Goal: Task Accomplishment & Management: Use online tool/utility

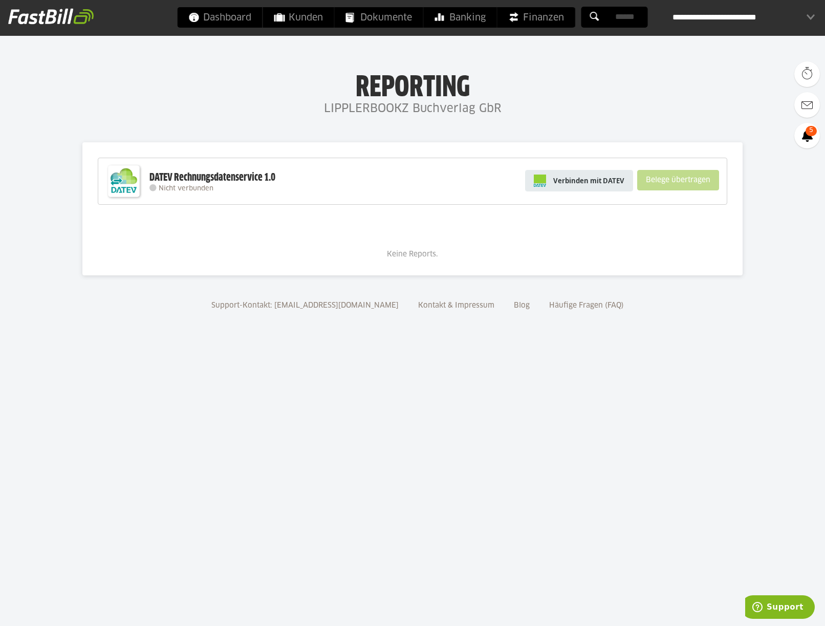
click at [602, 181] on span "Verbinden mit DATEV" at bounding box center [588, 181] width 71 height 10
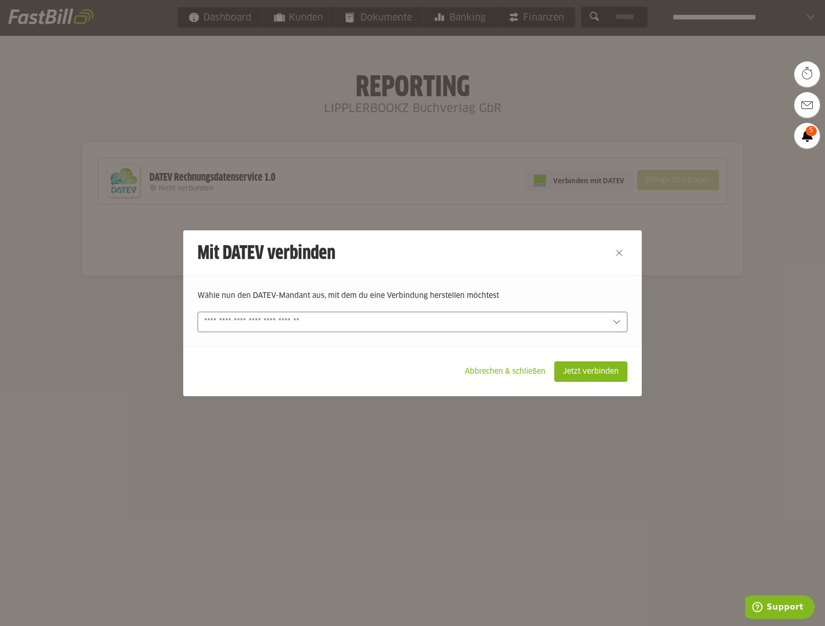
click at [622, 321] on div at bounding box center [413, 322] width 430 height 20
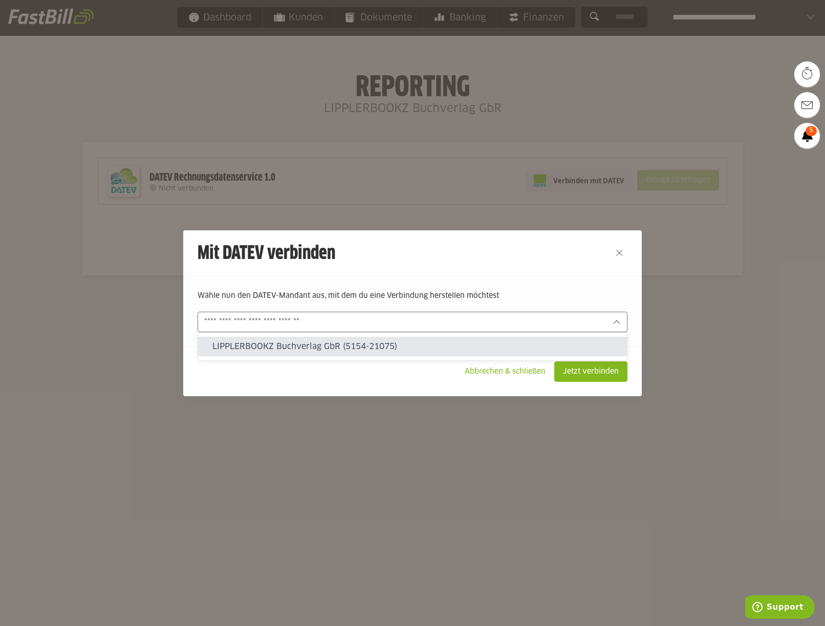
click at [363, 352] on slot "LIPPLERBOOKZ Buchverlag GbR (5154-21075)" at bounding box center [415, 346] width 406 height 11
type input "**********"
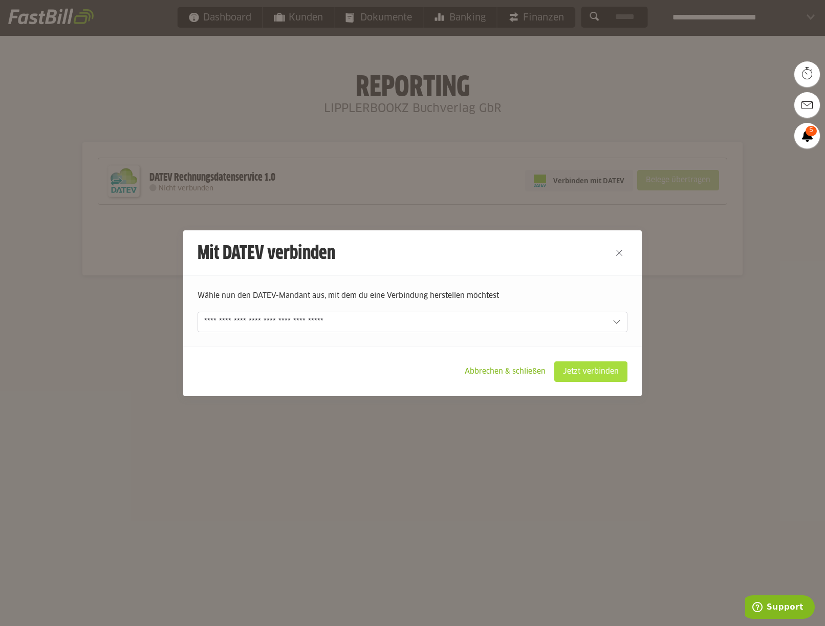
click at [593, 373] on slot "Jetzt verbinden" at bounding box center [591, 371] width 72 height 19
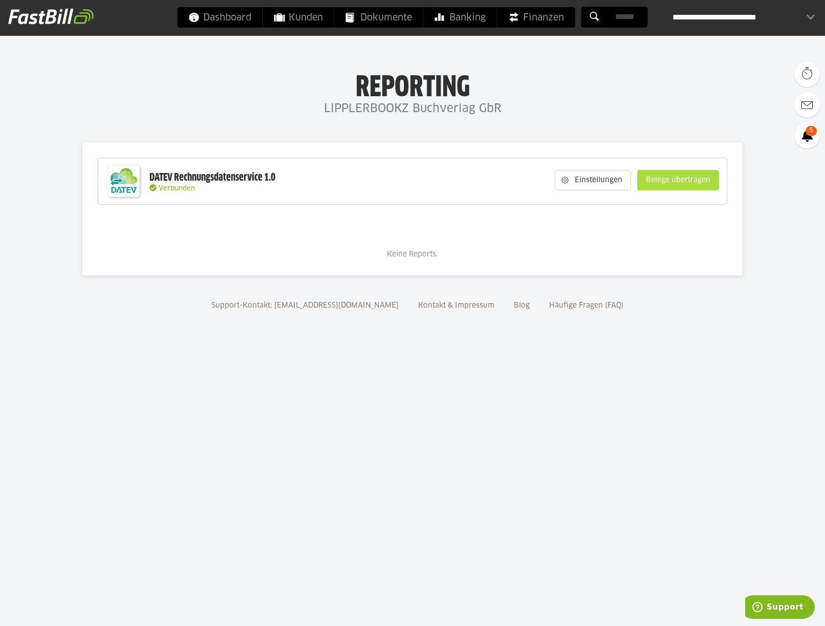
click at [684, 177] on slot "Belege übertragen" at bounding box center [678, 179] width 81 height 19
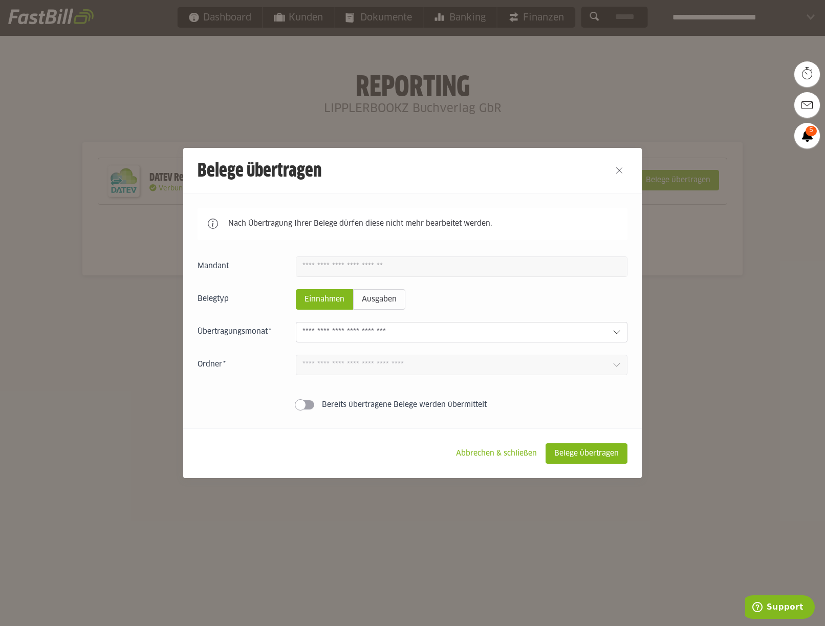
click at [302, 406] on span at bounding box center [300, 404] width 11 height 11
click at [309, 406] on span at bounding box center [309, 404] width 11 height 11
click at [621, 170] on button "Close" at bounding box center [619, 170] width 16 height 16
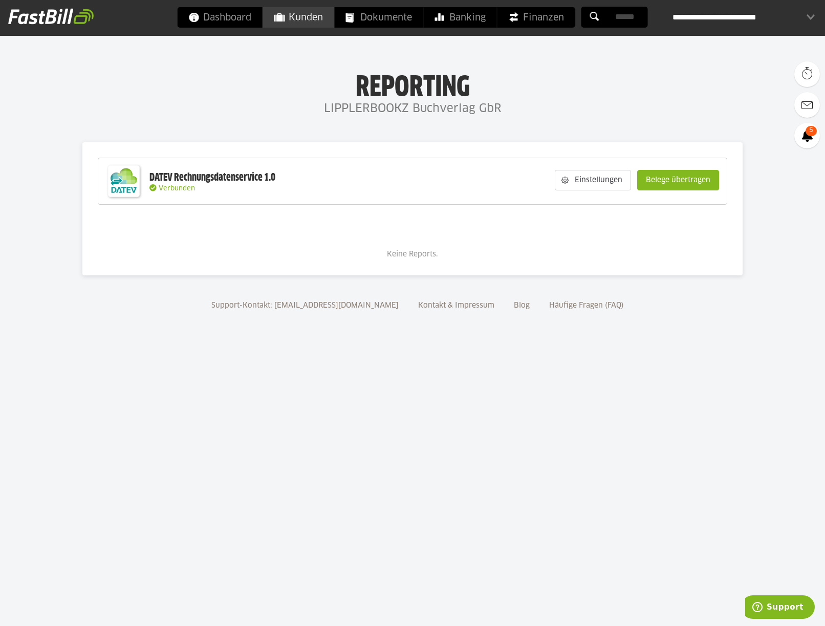
click at [306, 23] on span "Kunden" at bounding box center [298, 17] width 49 height 20
click at [572, 180] on slot "Einstellungen" at bounding box center [600, 179] width 62 height 19
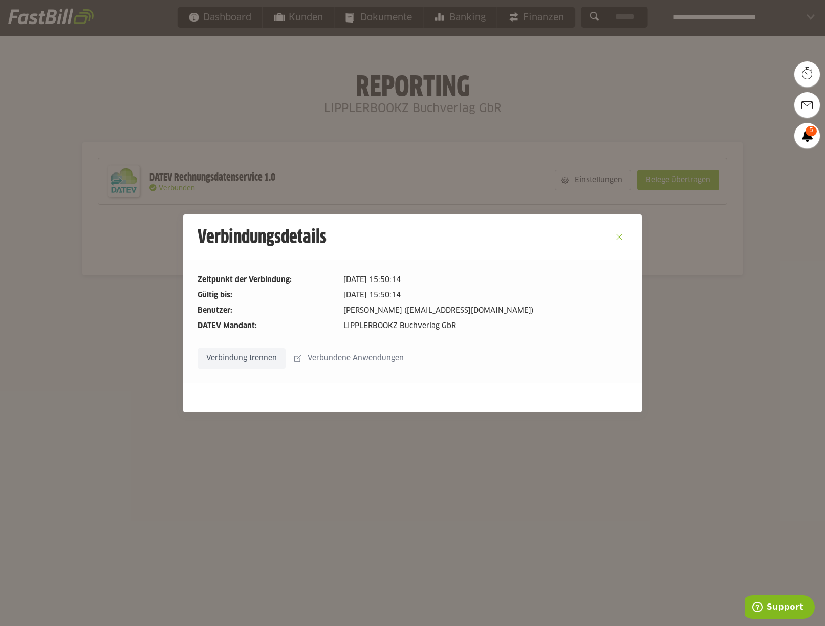
click at [622, 233] on button "Close" at bounding box center [619, 237] width 16 height 16
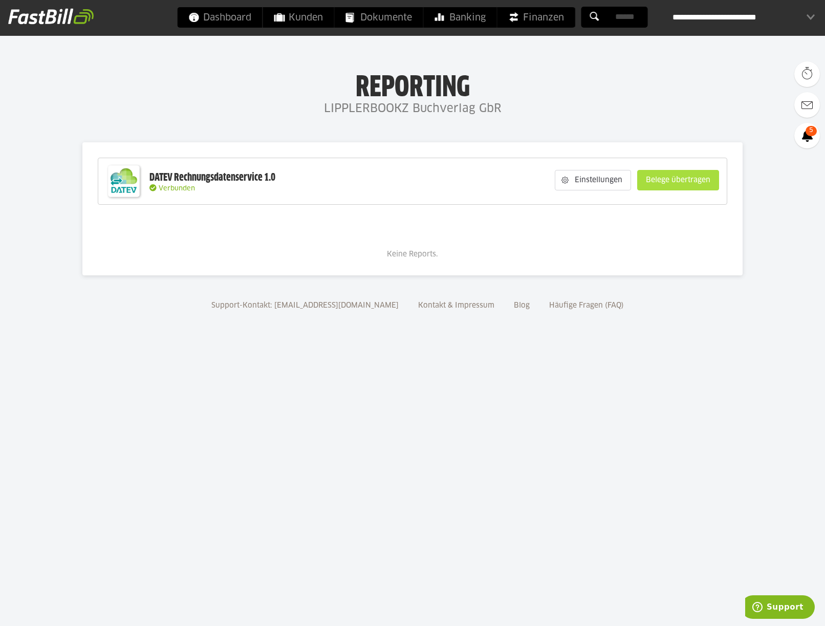
click at [660, 181] on slot "Belege übertragen" at bounding box center [678, 179] width 81 height 19
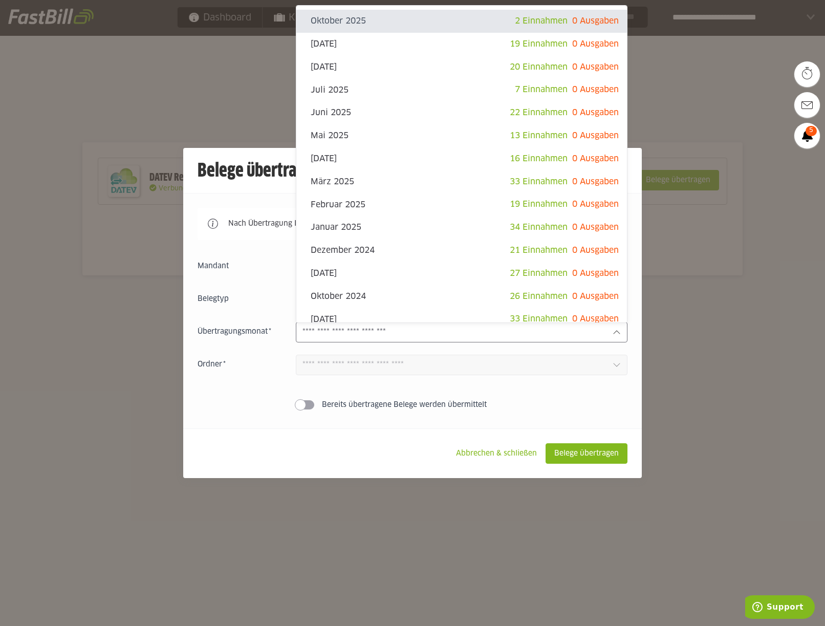
click at [620, 331] on icon at bounding box center [617, 332] width 8 height 8
click at [343, 23] on slot "Oktober 2025" at bounding box center [413, 20] width 204 height 11
type input "**********"
type input "*******"
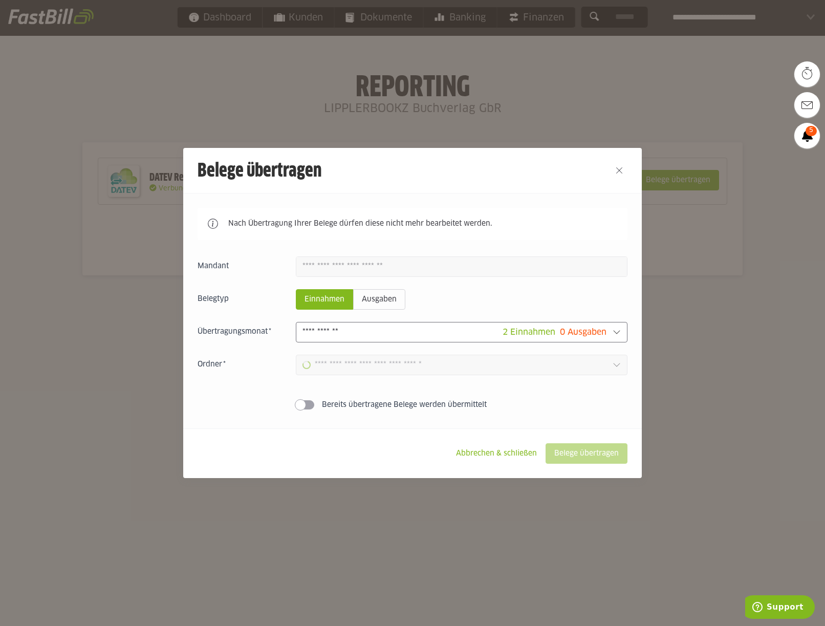
click at [615, 365] on icon at bounding box center [617, 365] width 8 height 8
click at [617, 366] on icon at bounding box center [616, 365] width 7 height 4
click at [499, 452] on slot "Abbrechen & schließen" at bounding box center [496, 453] width 97 height 19
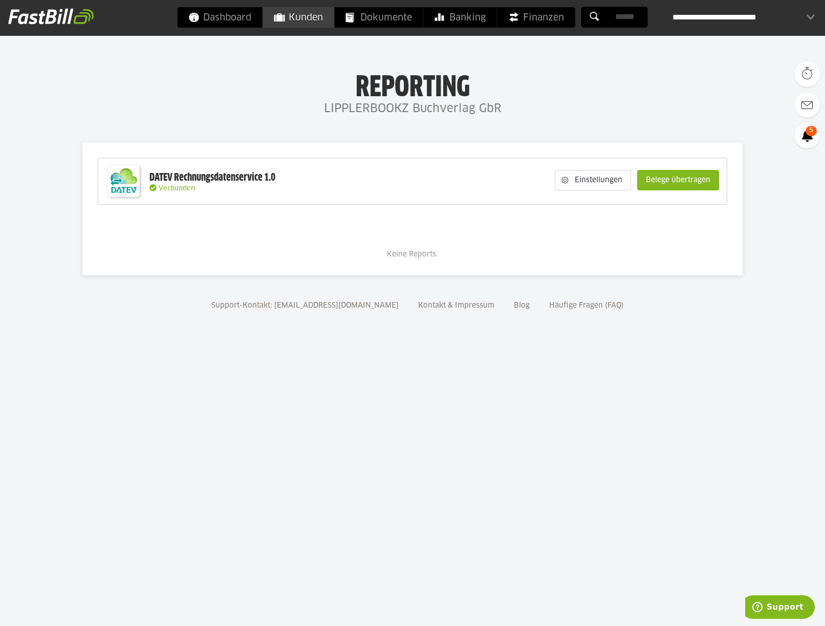
click at [274, 18] on link "Kunden" at bounding box center [298, 17] width 71 height 20
